Goal: Information Seeking & Learning: Check status

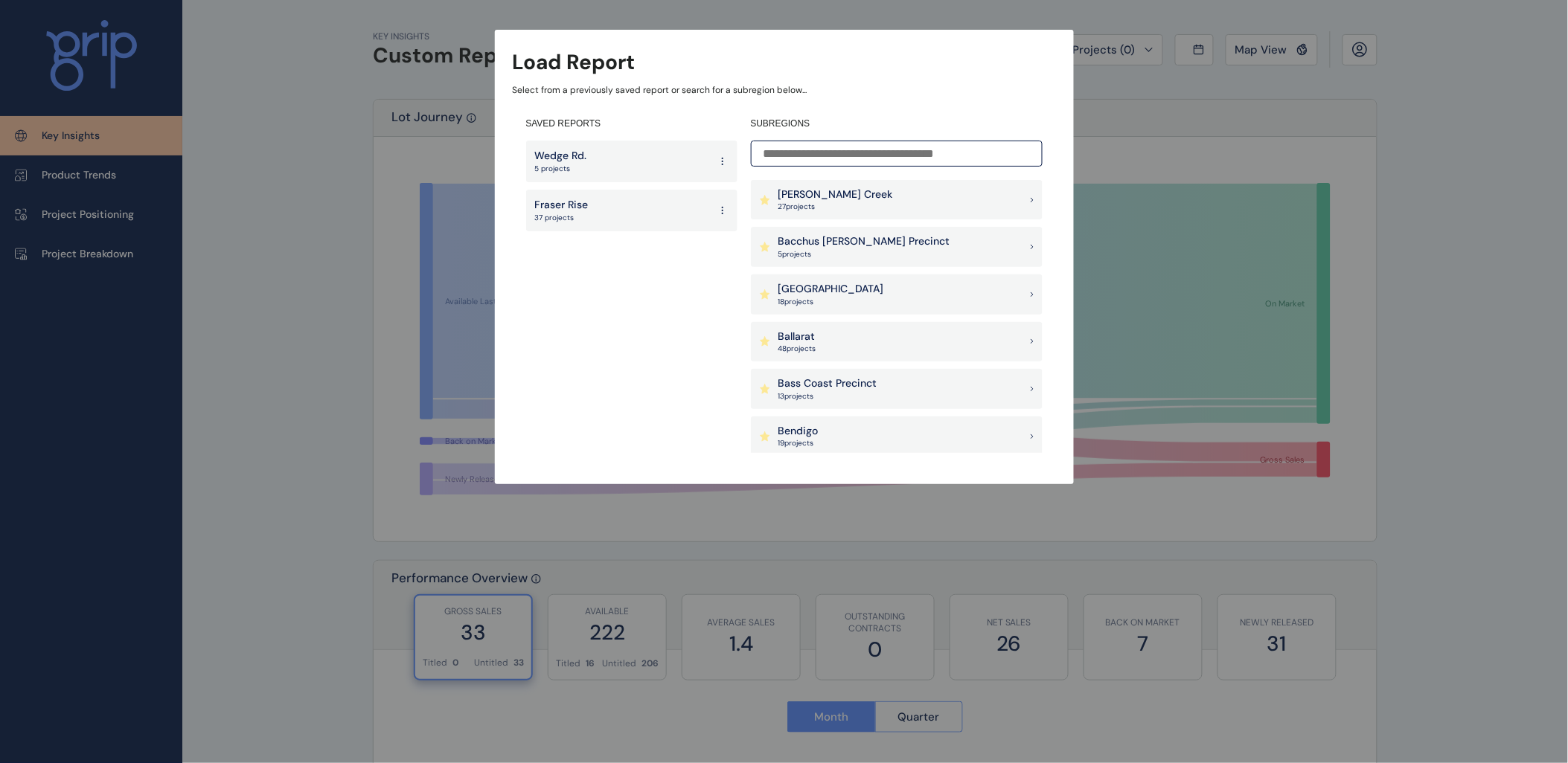
click at [868, 153] on input at bounding box center [896, 153] width 291 height 26
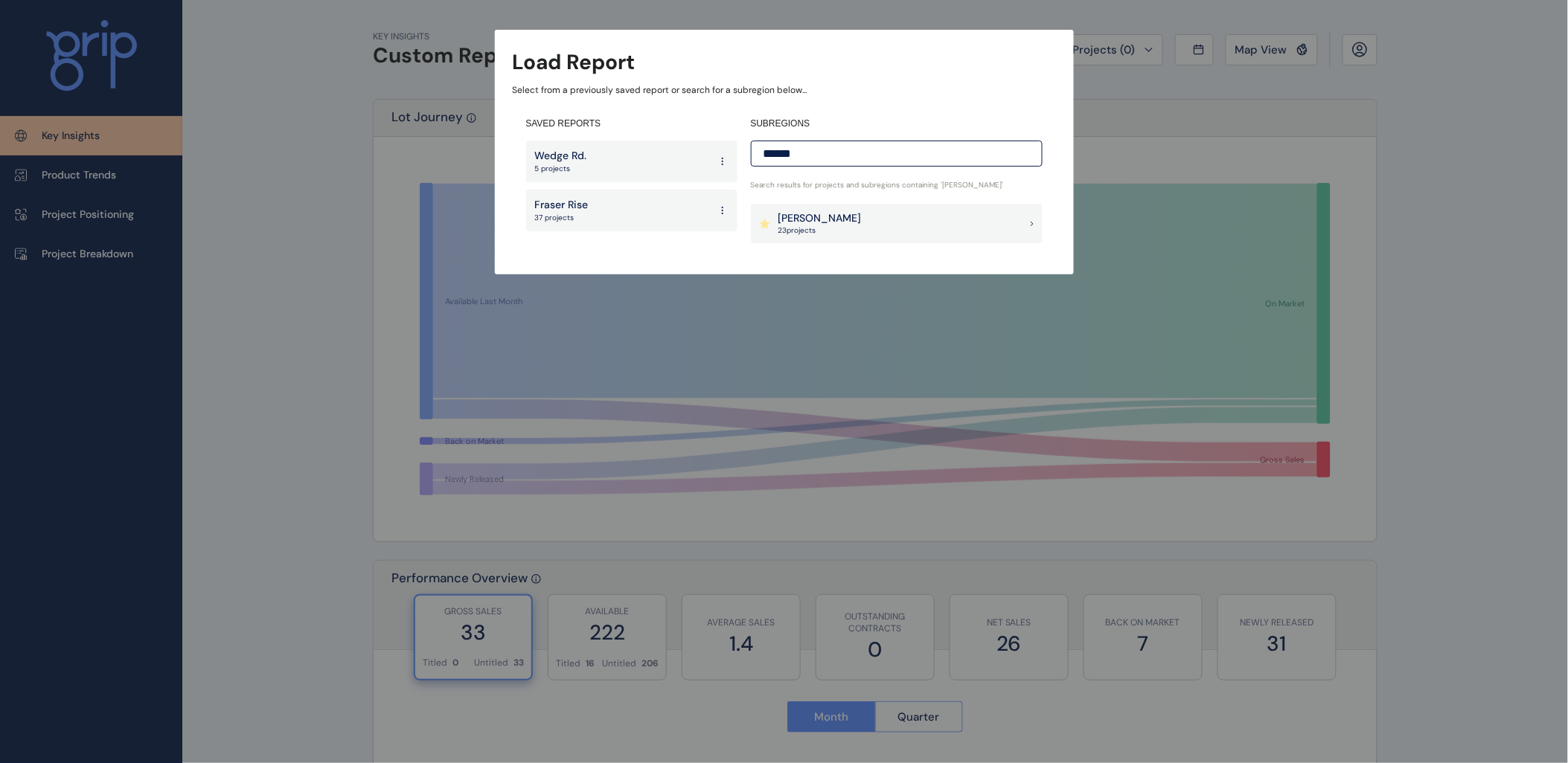
type input "******"
click at [846, 226] on div "[PERSON_NAME] 23 project s" at bounding box center [896, 224] width 291 height 40
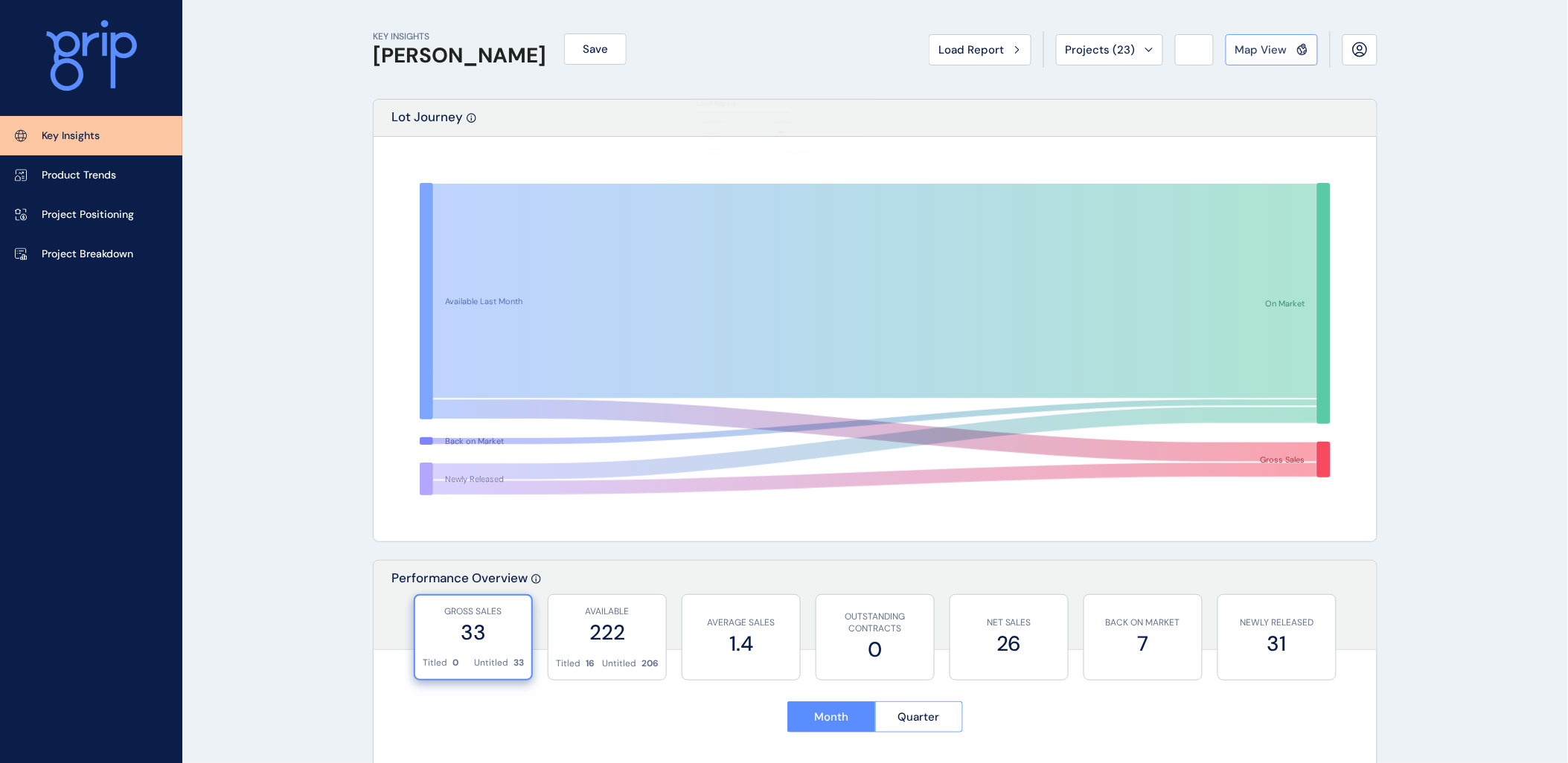
click at [1262, 49] on span "Map View" at bounding box center [1261, 49] width 52 height 15
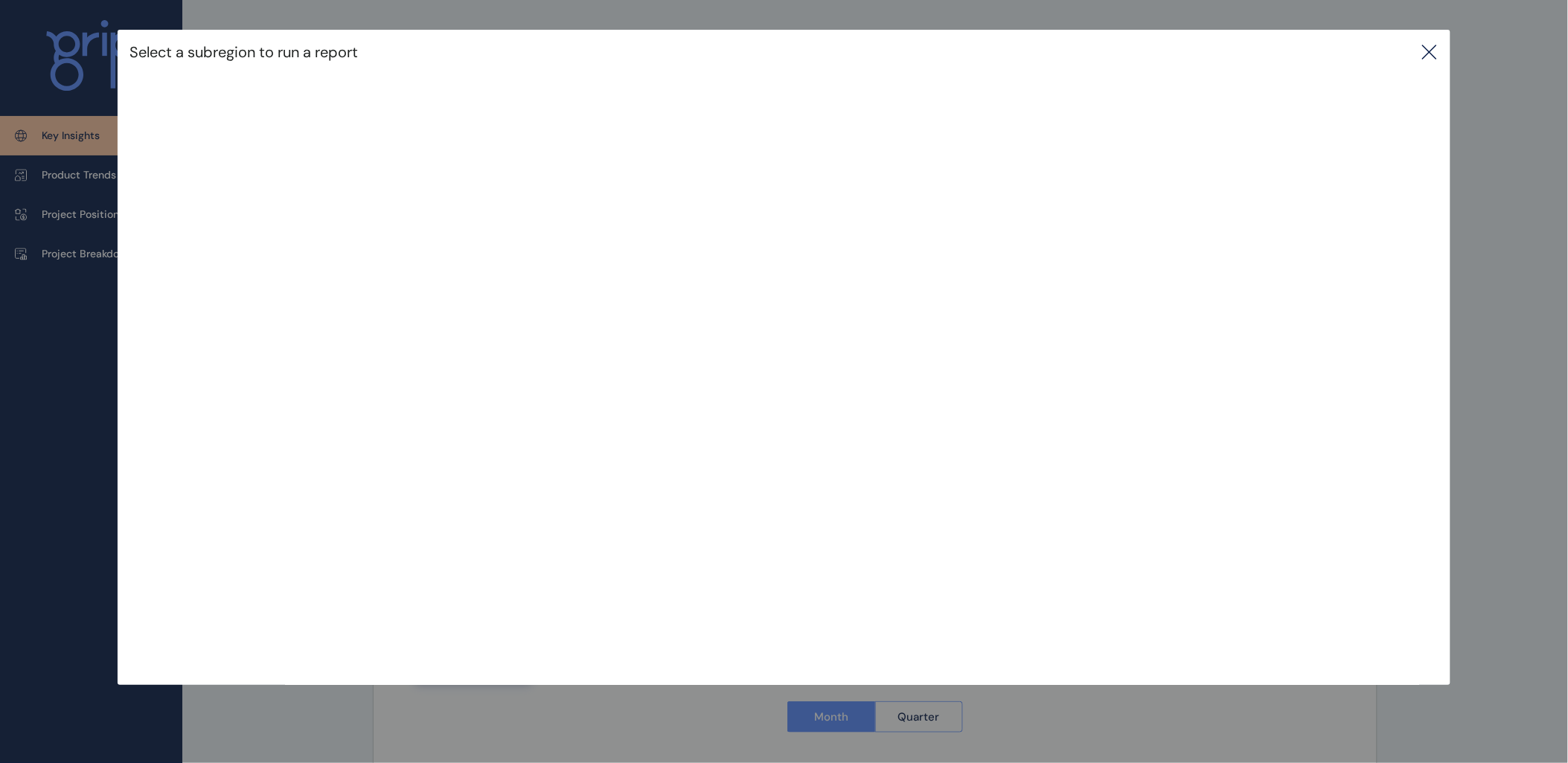
click at [1529, 242] on div "Select a subregion to run a report" at bounding box center [784, 327] width 1568 height 655
click at [1439, 49] on icon at bounding box center [1430, 52] width 18 height 18
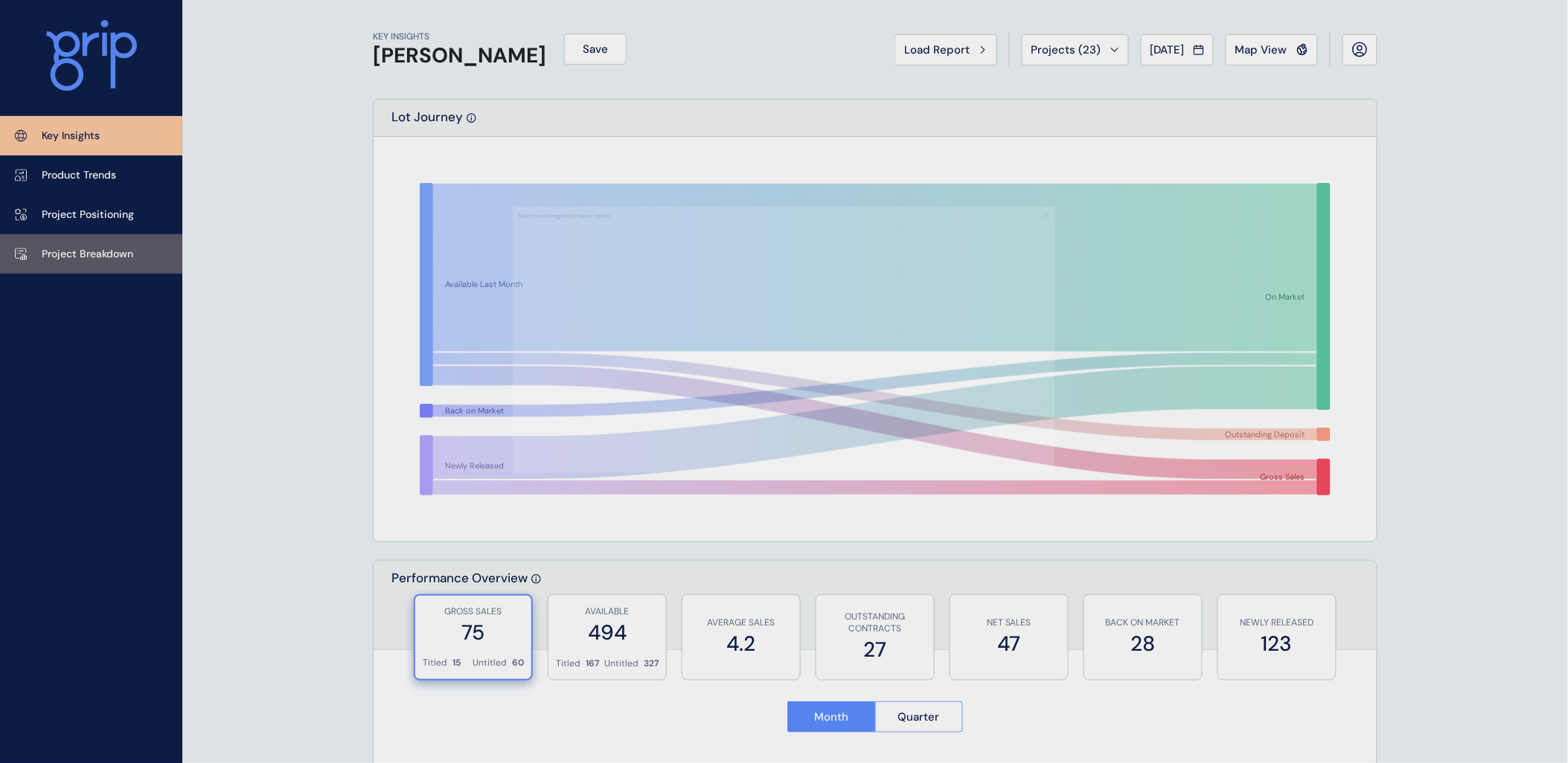
drag, startPoint x: 66, startPoint y: 253, endPoint x: 76, endPoint y: 254, distance: 10.0
click at [66, 254] on p "Project Breakdown" at bounding box center [87, 254] width 92 height 15
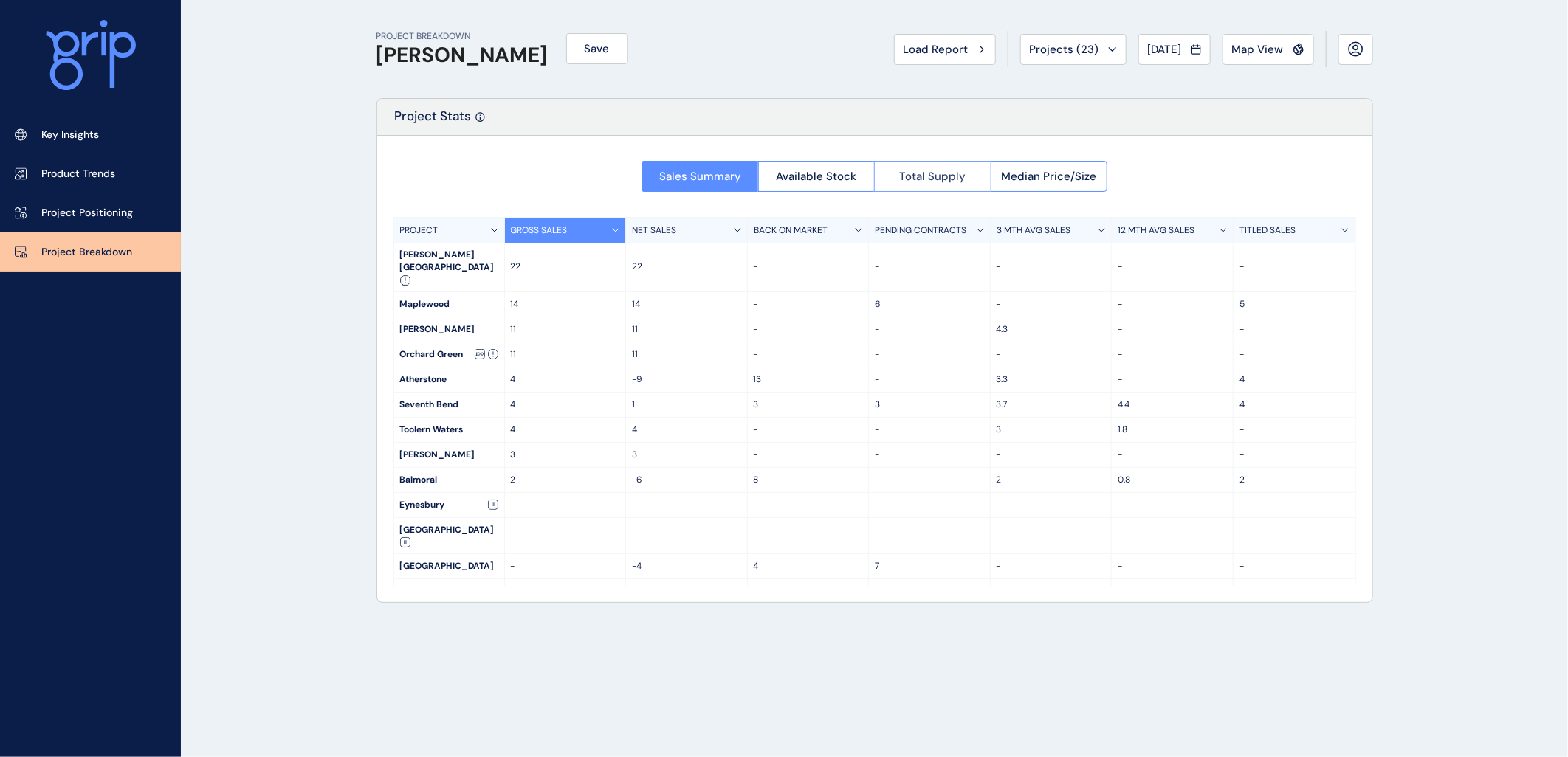
click at [912, 182] on span "Total Supply" at bounding box center [932, 176] width 66 height 15
